Goal: Task Accomplishment & Management: Manage account settings

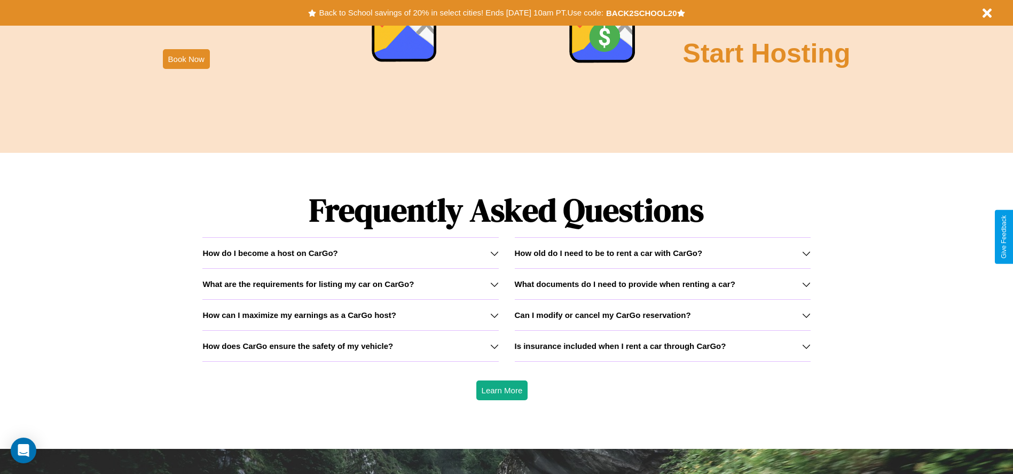
scroll to position [1533, 0]
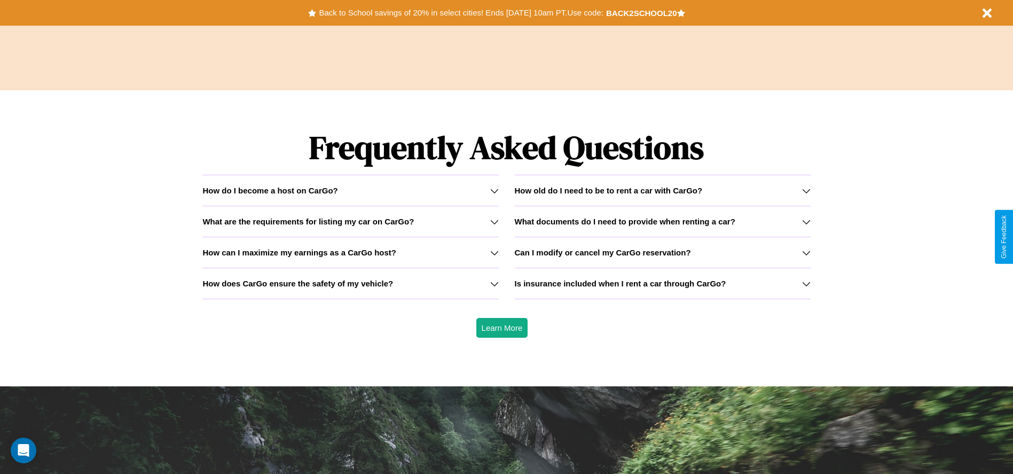
click at [806, 221] on icon at bounding box center [806, 221] width 9 height 9
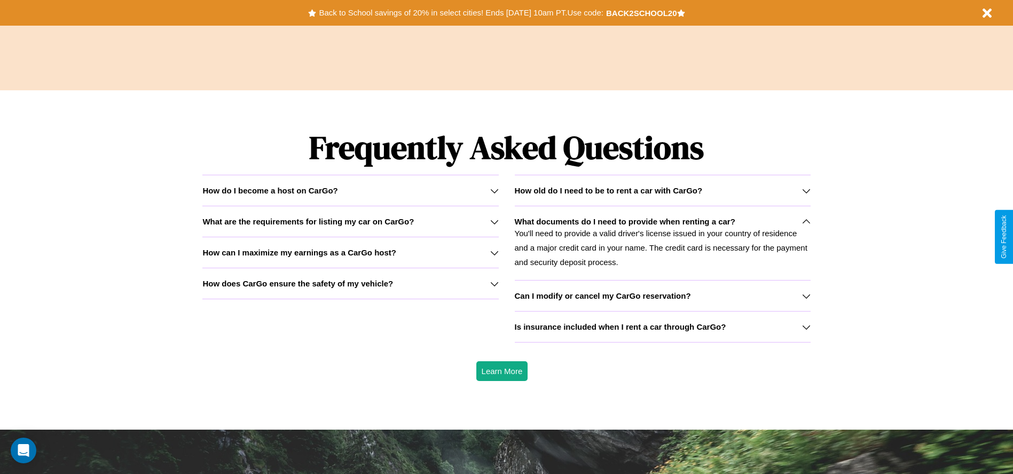
click at [350, 221] on h3 "What are the requirements for listing my car on CarGo?" at bounding box center [308, 221] width 212 height 9
click at [350, 252] on h3 "How can I maximize my earnings as a CarGo host?" at bounding box center [299, 252] width 194 height 9
click at [662, 190] on h3 "How old do I need to be to rent a car with CarGo?" at bounding box center [609, 190] width 188 height 9
click at [350, 190] on div "How do I become a host on CarGo?" at bounding box center [350, 190] width 296 height 9
click at [350, 283] on h3 "How does CarGo ensure the safety of my vehicle?" at bounding box center [297, 283] width 191 height 9
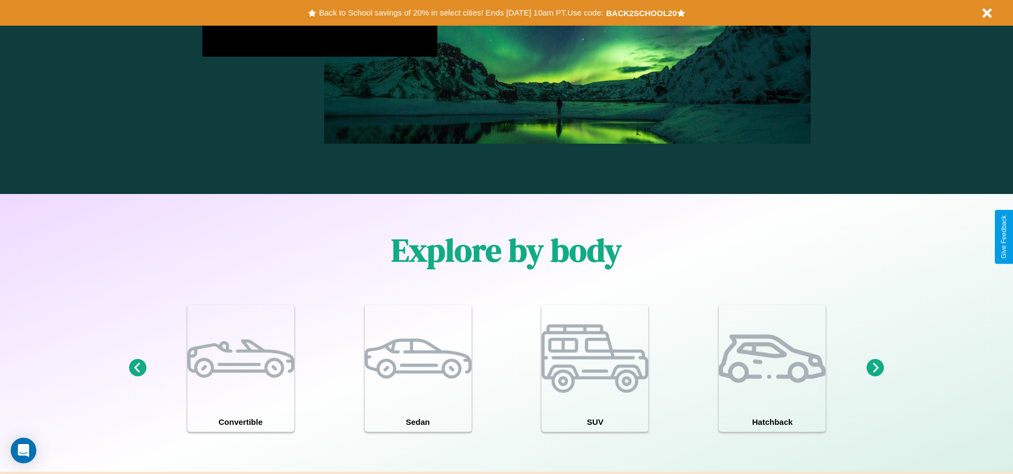
scroll to position [0, 0]
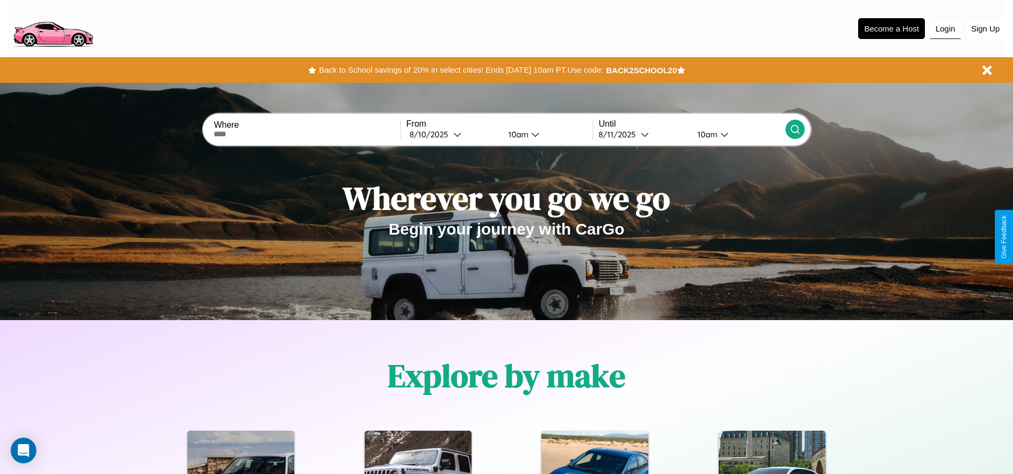
click at [946, 28] on button "Login" at bounding box center [946, 29] width 30 height 20
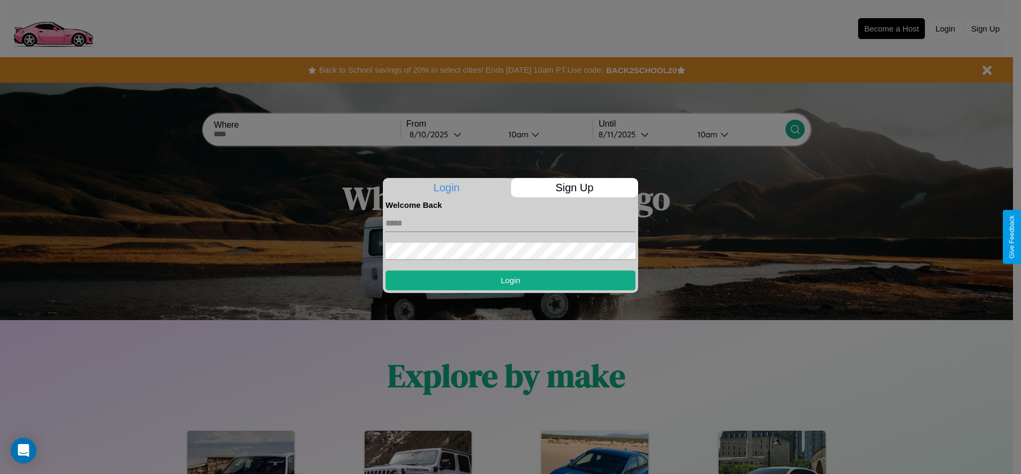
click at [511, 223] on input "text" at bounding box center [511, 223] width 250 height 17
type input "**********"
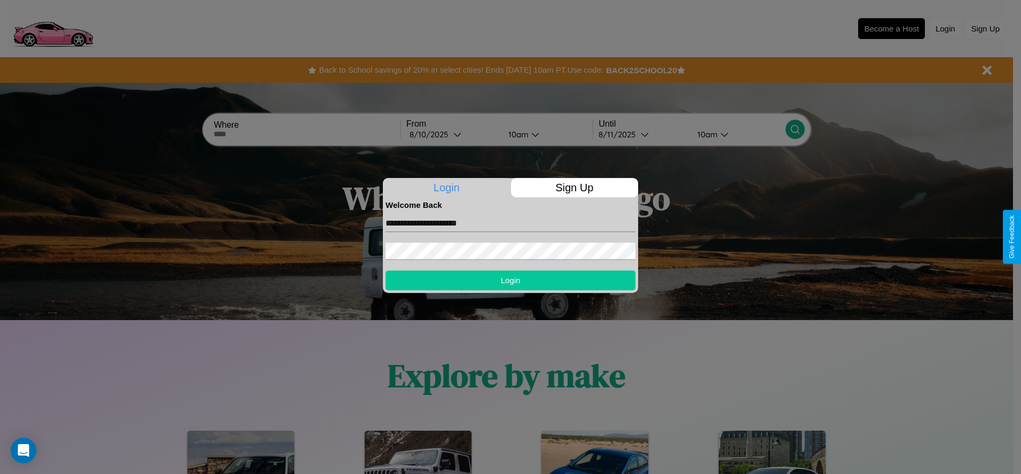
click at [511, 280] on button "Login" at bounding box center [511, 280] width 250 height 20
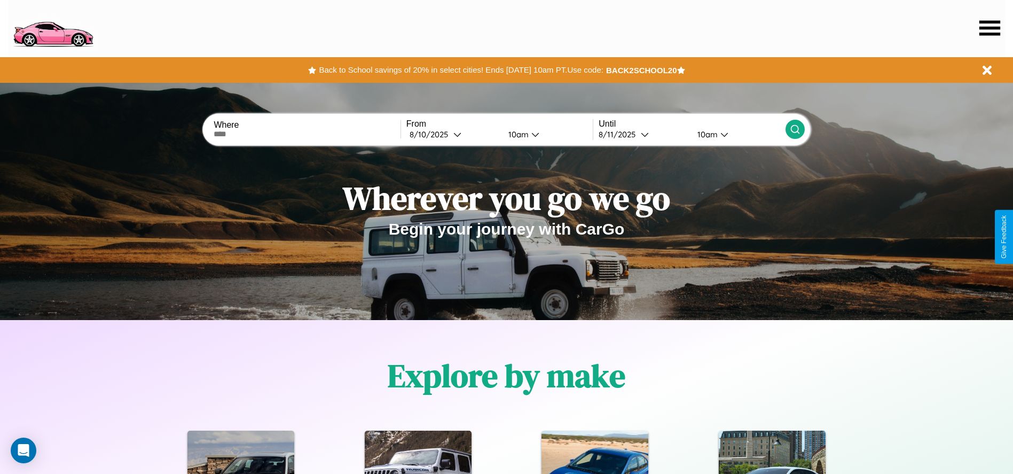
click at [990, 28] on icon at bounding box center [990, 27] width 21 height 15
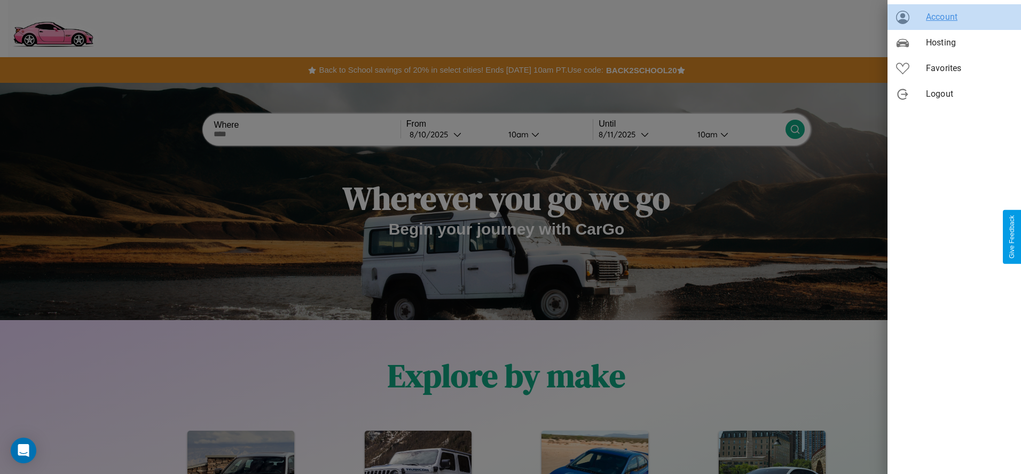
click at [955, 17] on span "Account" at bounding box center [969, 17] width 87 height 13
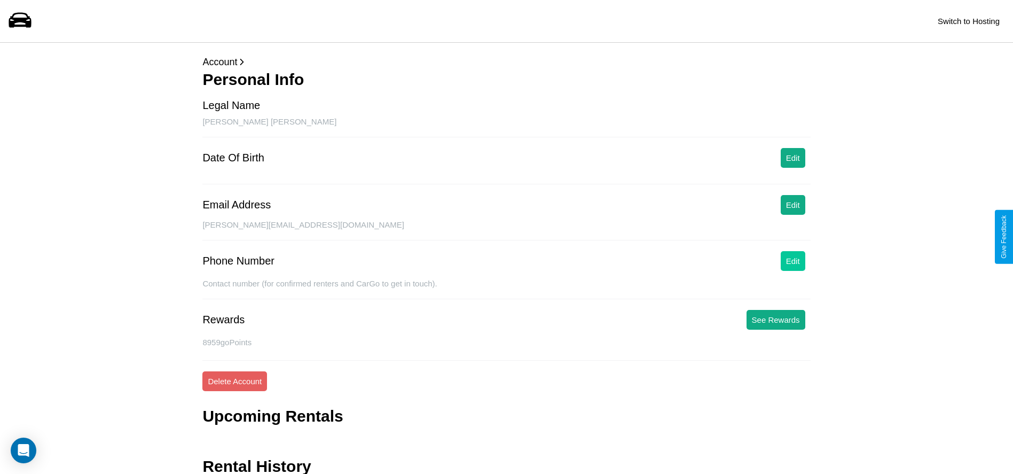
click at [793, 261] on button "Edit" at bounding box center [793, 261] width 25 height 20
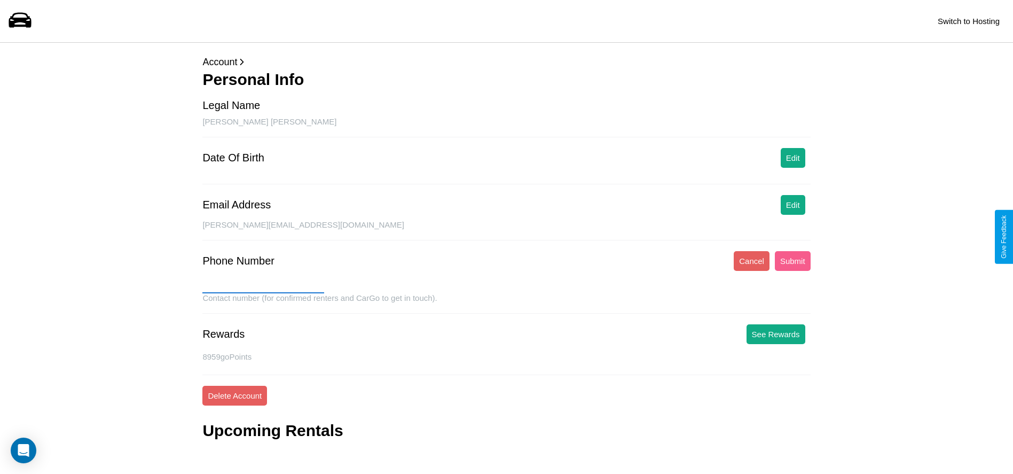
click at [263, 285] on input "text" at bounding box center [263, 284] width 122 height 17
type input "**********"
